Goal: Navigation & Orientation: Find specific page/section

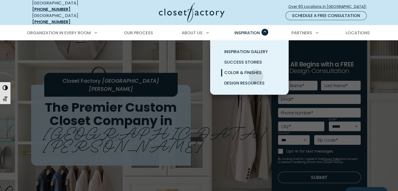
click at [256, 72] on link "Color & Finishes" at bounding box center [255, 72] width 78 height 10
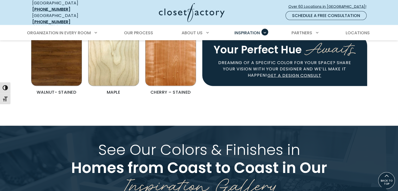
scroll to position [1150, 0]
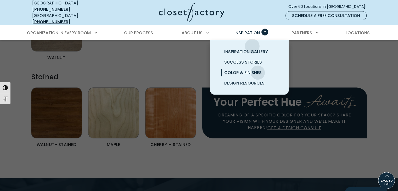
click at [252, 42] on ul "Inspiration Gallery Success Stories Color & Finishes Design Resources" at bounding box center [249, 67] width 78 height 54
click at [248, 49] on span "Inspiration Gallery" at bounding box center [246, 52] width 44 height 6
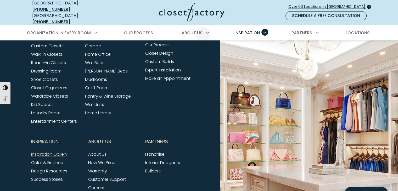
scroll to position [653, 0]
